Goal: Task Accomplishment & Management: Manage account settings

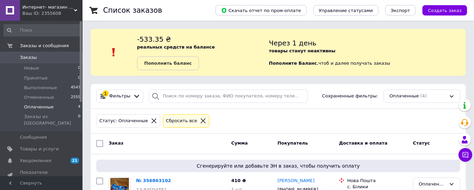
click at [34, 105] on span "Оплаченные" at bounding box center [39, 107] width 30 height 6
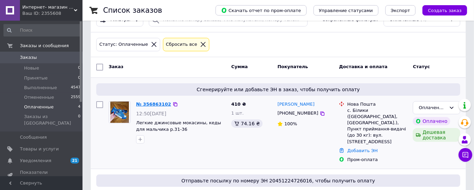
click at [149, 101] on link "№ 356863102" at bounding box center [153, 103] width 35 height 5
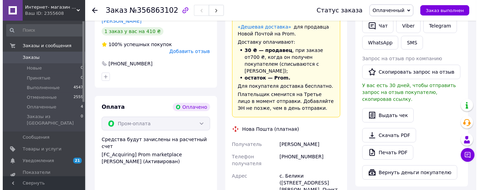
scroll to position [114, 0]
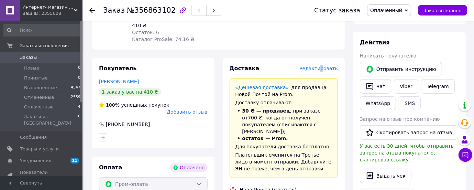
click at [324, 67] on span "Редактировать" at bounding box center [318, 68] width 38 height 5
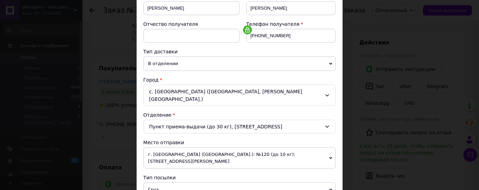
scroll to position [152, 0]
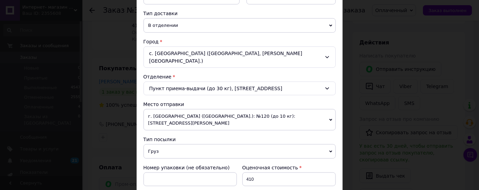
click at [329, 118] on icon at bounding box center [330, 119] width 3 height 2
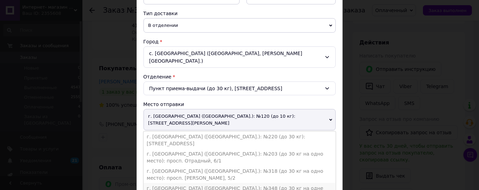
click at [228, 183] on li "г. [GEOGRAPHIC_DATA] ([GEOGRAPHIC_DATA].): №348 (до 30 кг на одне місце):[STREE…" at bounding box center [240, 191] width 192 height 17
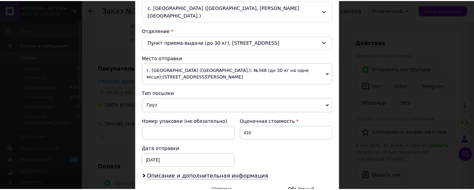
scroll to position [264, 0]
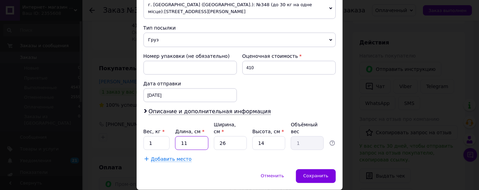
click at [189, 136] on input "11" at bounding box center [191, 143] width 33 height 14
type input "1"
type input "0.1"
type input "2"
type input "0.18"
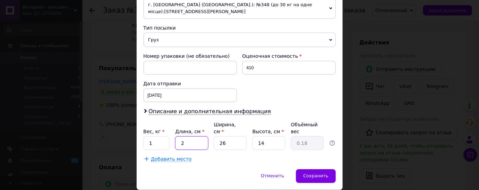
type input "20"
type input "1.82"
type input "20"
click at [234, 136] on input "26" at bounding box center [230, 143] width 33 height 14
type input "2"
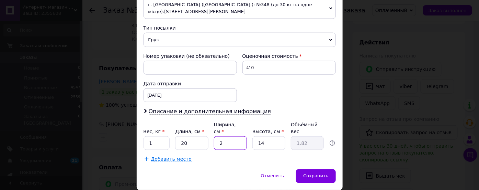
type input "0.14"
type input "1"
type input "0.1"
type input "12"
type input "0.84"
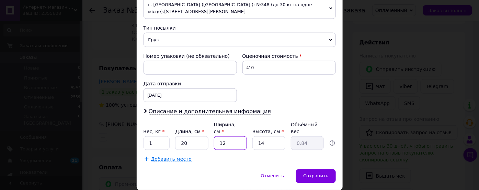
type input "12"
click at [267, 136] on input "14" at bounding box center [268, 143] width 33 height 14
type input "1"
type input "0.1"
type input "10"
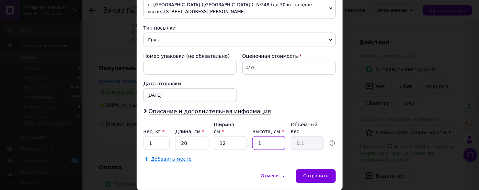
type input "0.6"
type input "10"
click at [315, 173] on span "Сохранить" at bounding box center [315, 175] width 25 height 5
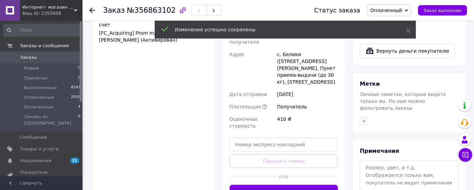
scroll to position [343, 0]
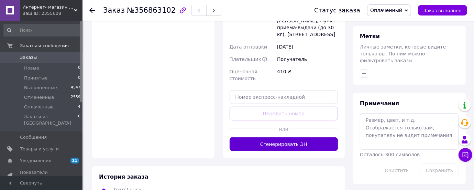
click at [280, 137] on button "Сгенерировать ЭН" at bounding box center [283, 144] width 109 height 14
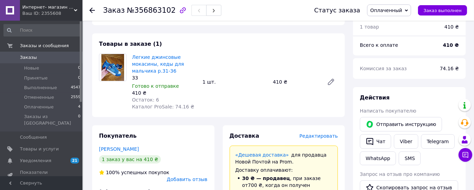
scroll to position [0, 0]
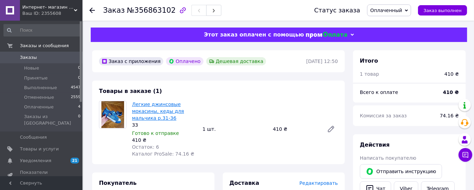
click at [155, 107] on link "Легкие джинсовые мокасины, кеды для мальчика р.31-36" at bounding box center [158, 110] width 52 height 19
click at [27, 146] on span "Товары и услуги" at bounding box center [39, 149] width 39 height 6
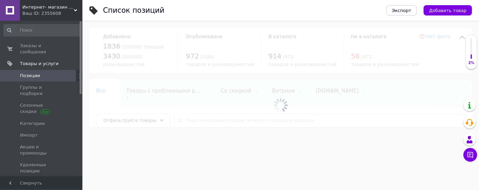
click at [78, 73] on icon at bounding box center [80, 75] width 4 height 4
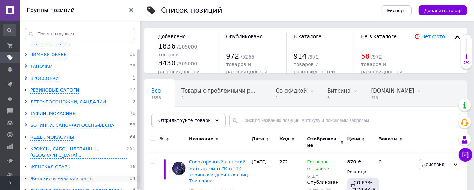
scroll to position [5, 0]
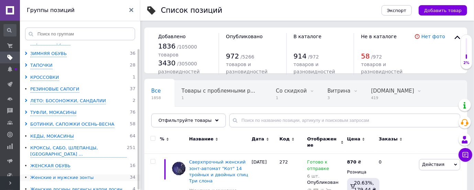
click at [41, 174] on div "Женские и мужские зонты" at bounding box center [62, 177] width 64 height 7
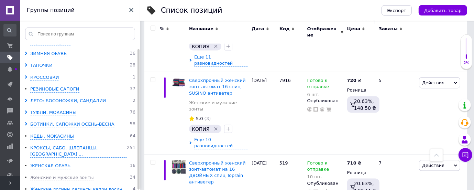
scroll to position [725, 0]
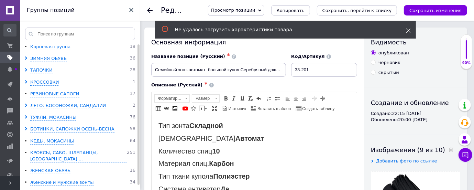
drag, startPoint x: 407, startPoint y: 29, endPoint x: 376, endPoint y: 76, distance: 55.9
click at [407, 29] on icon at bounding box center [408, 30] width 5 height 5
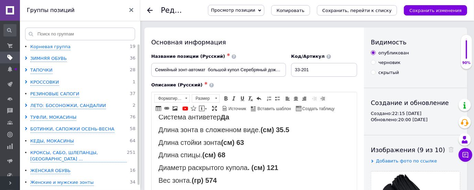
click at [132, 10] on icon at bounding box center [131, 10] width 4 height 4
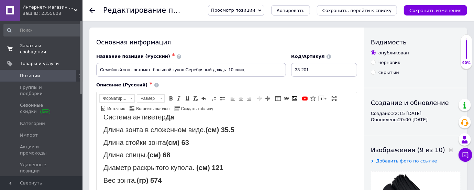
click at [37, 43] on span "Заказы и сообщения" at bounding box center [42, 49] width 44 height 12
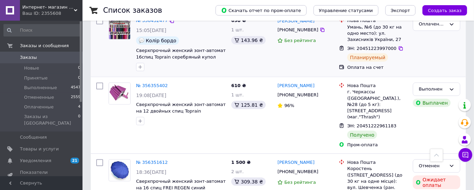
scroll to position [610, 0]
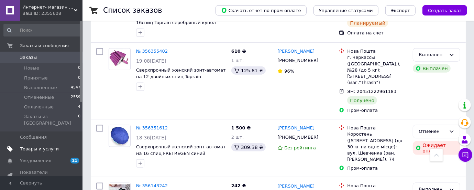
click at [27, 146] on span "Товары и услуги" at bounding box center [39, 149] width 39 height 6
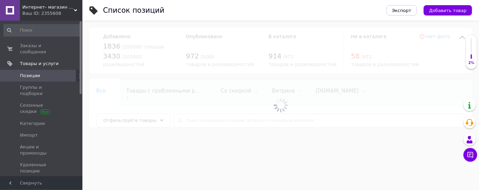
click at [79, 73] on use at bounding box center [80, 75] width 2 height 4
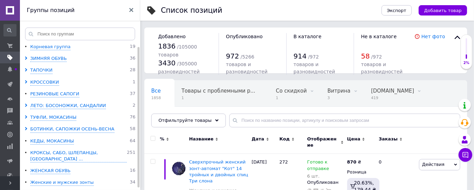
scroll to position [5, 0]
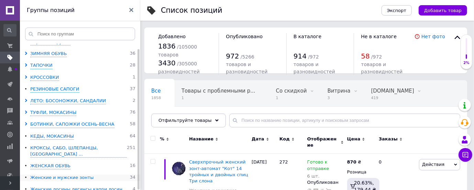
click at [38, 174] on div "Женские и мужские зонты" at bounding box center [62, 177] width 64 height 7
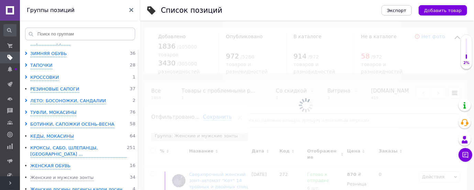
scroll to position [0, 133]
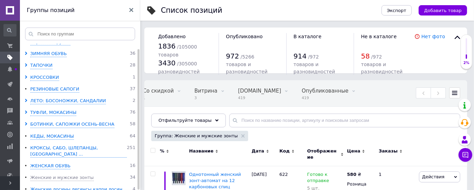
click at [129, 10] on icon at bounding box center [131, 10] width 4 height 4
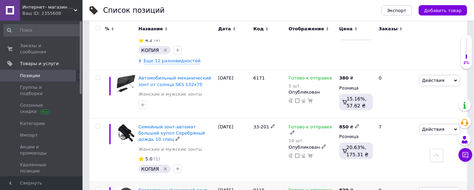
scroll to position [763, 0]
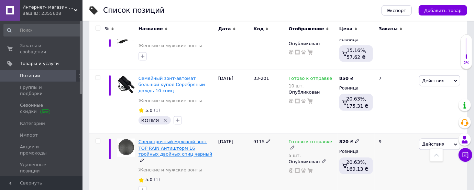
click at [156, 139] on span "Сверхпрочный мужской зонт TOP RAIN Антишторм 16 тройных двойных спиц черный" at bounding box center [175, 148] width 74 height 18
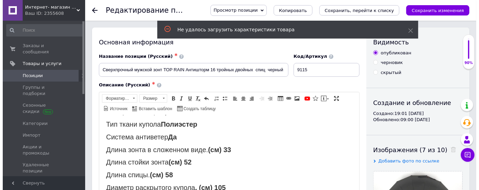
scroll to position [83, 0]
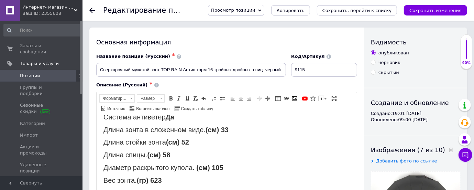
click at [90, 9] on icon at bounding box center [91, 10] width 5 height 5
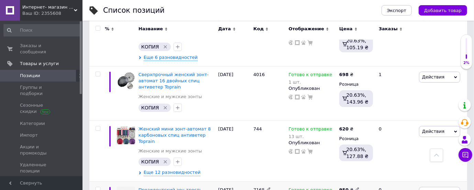
scroll to position [1717, 0]
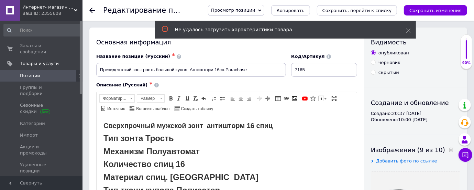
click at [248, 51] on div "Название позиции (Русский) ✱ Президентский зон-трость большой купол Антишторм 1…" at bounding box center [191, 65] width 195 height 29
click at [408, 29] on icon at bounding box center [408, 30] width 5 height 5
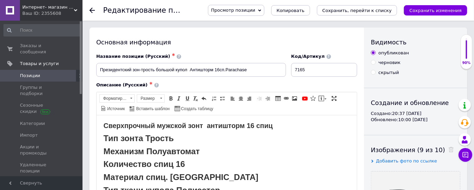
click at [90, 9] on icon at bounding box center [91, 10] width 5 height 5
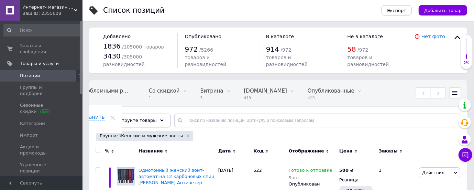
scroll to position [0, 78]
click at [78, 73] on icon at bounding box center [80, 75] width 4 height 4
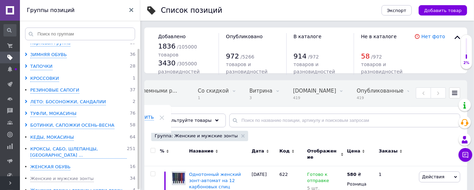
scroll to position [5, 0]
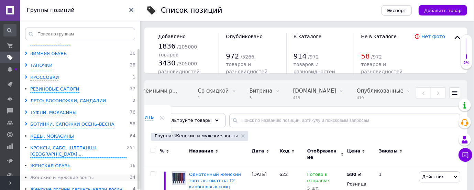
click at [49, 174] on div "Женские и мужские зонты" at bounding box center [62, 177] width 64 height 7
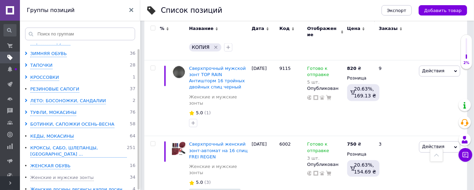
scroll to position [1030, 0]
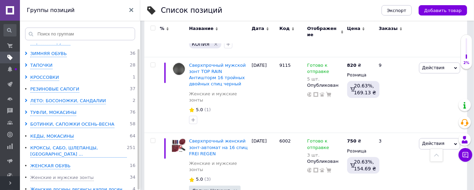
type input "950"
